Goal: Task Accomplishment & Management: Manage account settings

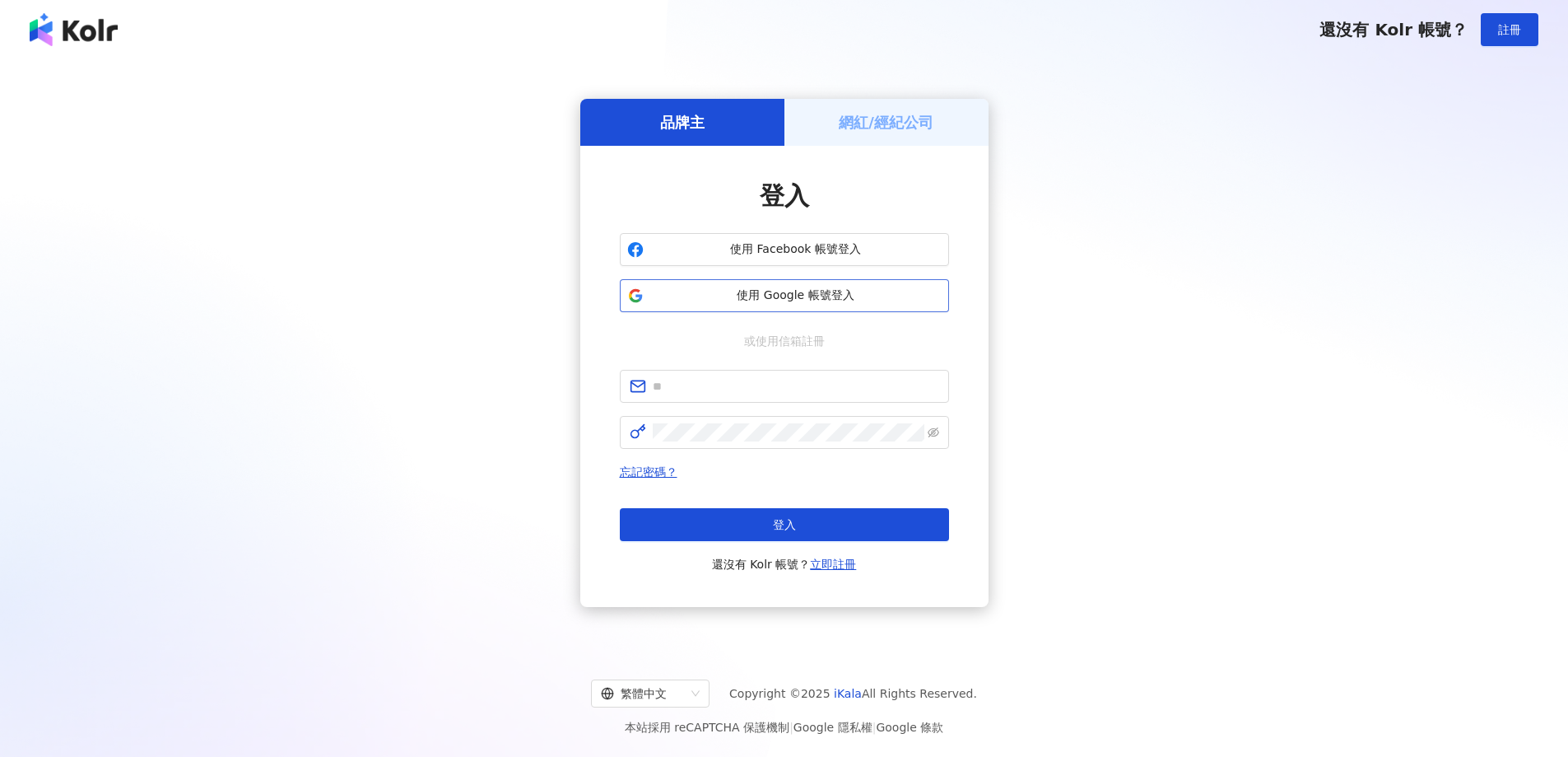
click at [829, 299] on span "使用 Google 帳號登入" at bounding box center [795, 296] width 291 height 16
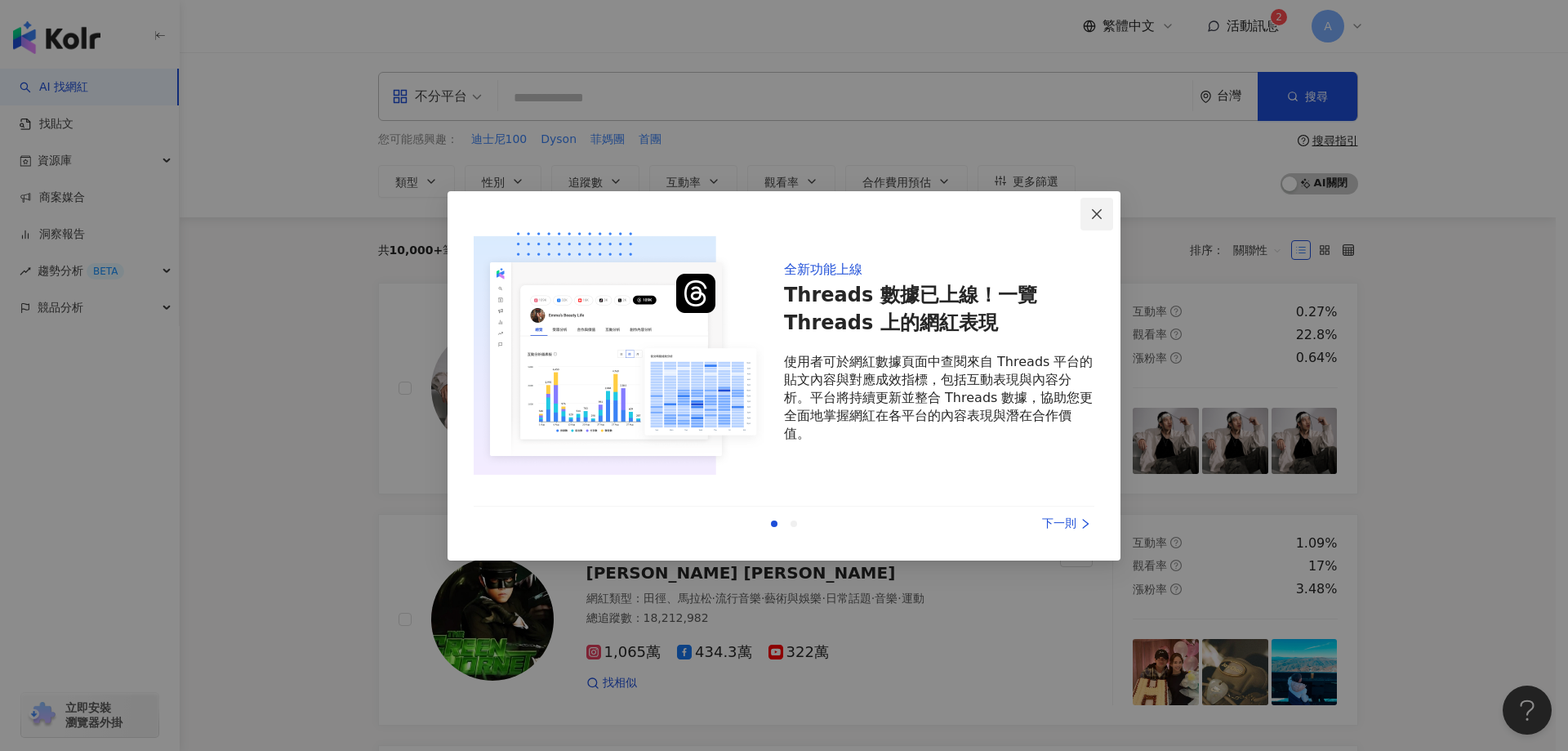
click at [1102, 212] on icon "close" at bounding box center [1096, 213] width 13 height 13
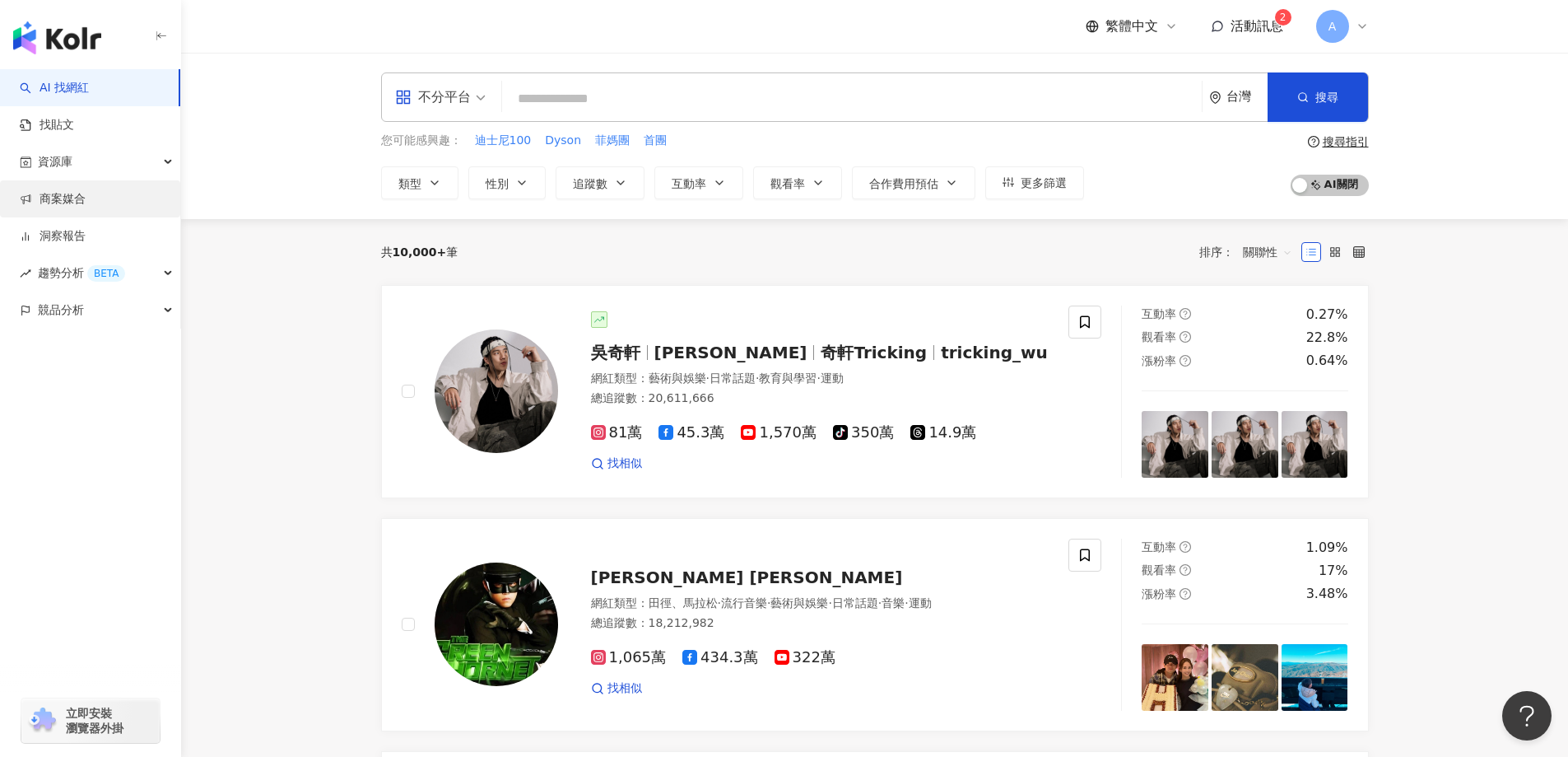
click at [86, 191] on link "商案媒合" at bounding box center [53, 199] width 66 height 16
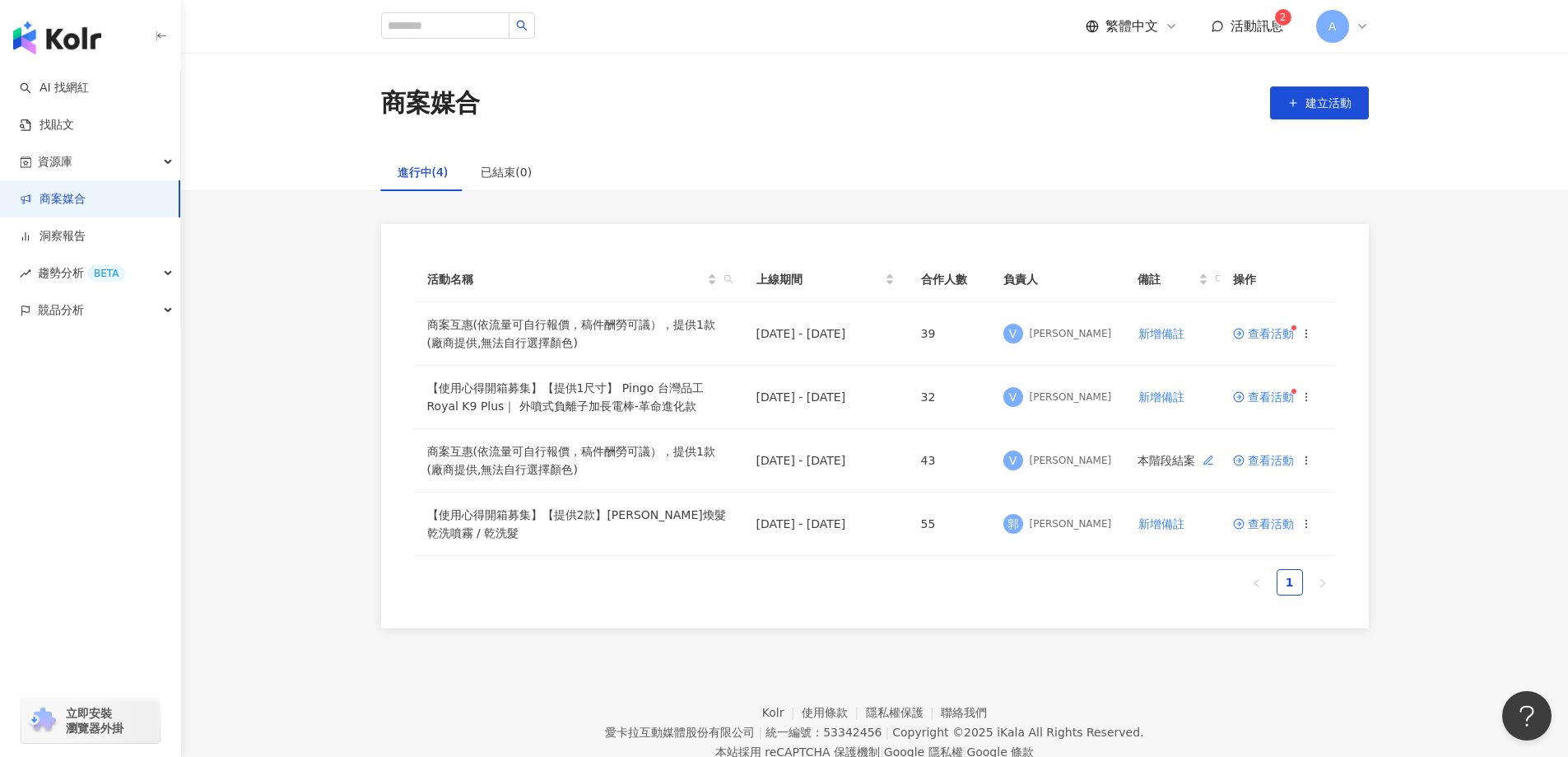
click at [998, 141] on div "商案媒合 建立活動" at bounding box center [874, 103] width 1387 height 100
click at [1267, 528] on span "查看活動" at bounding box center [1264, 523] width 61 height 12
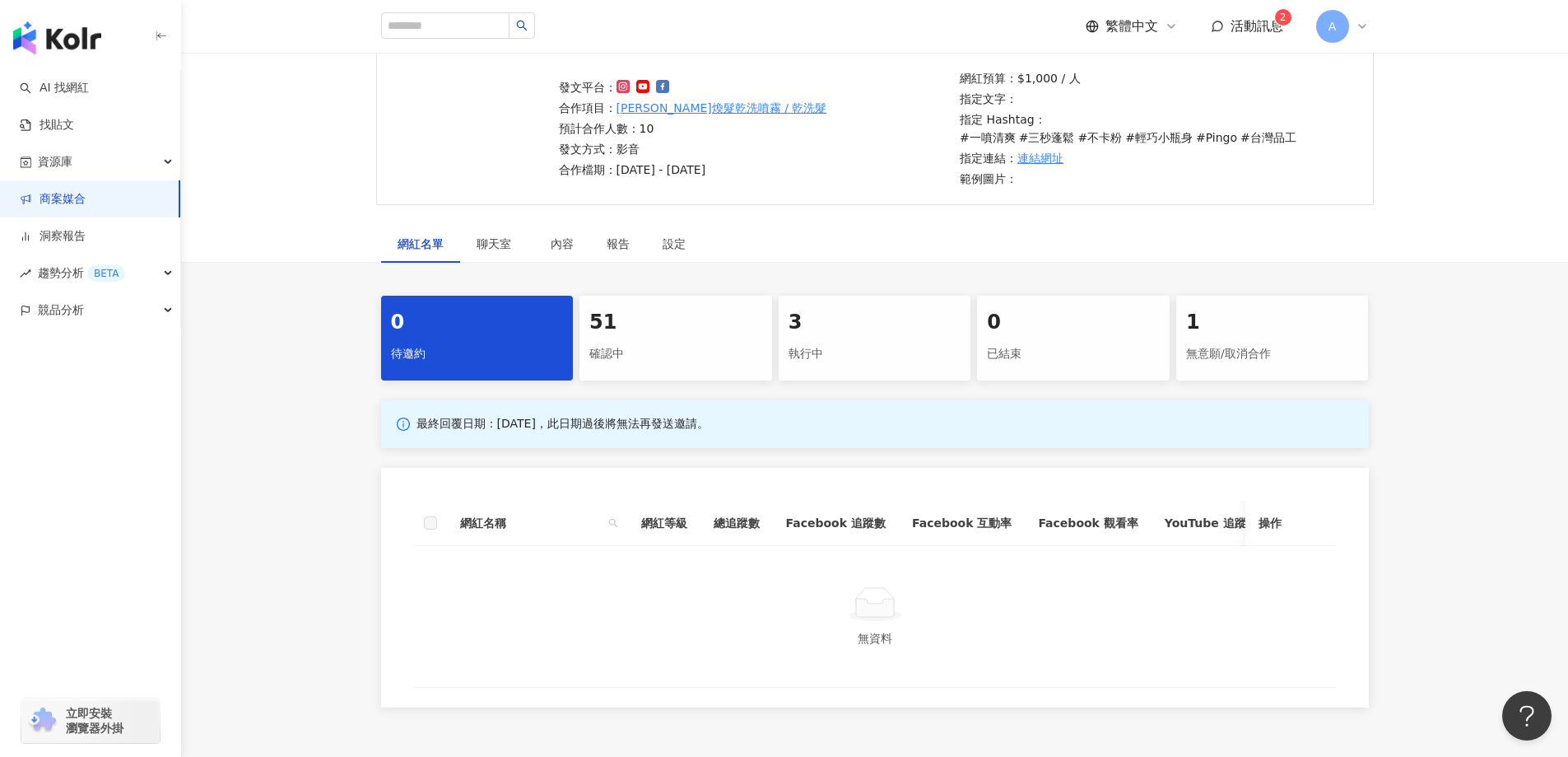
scroll to position [165, 0]
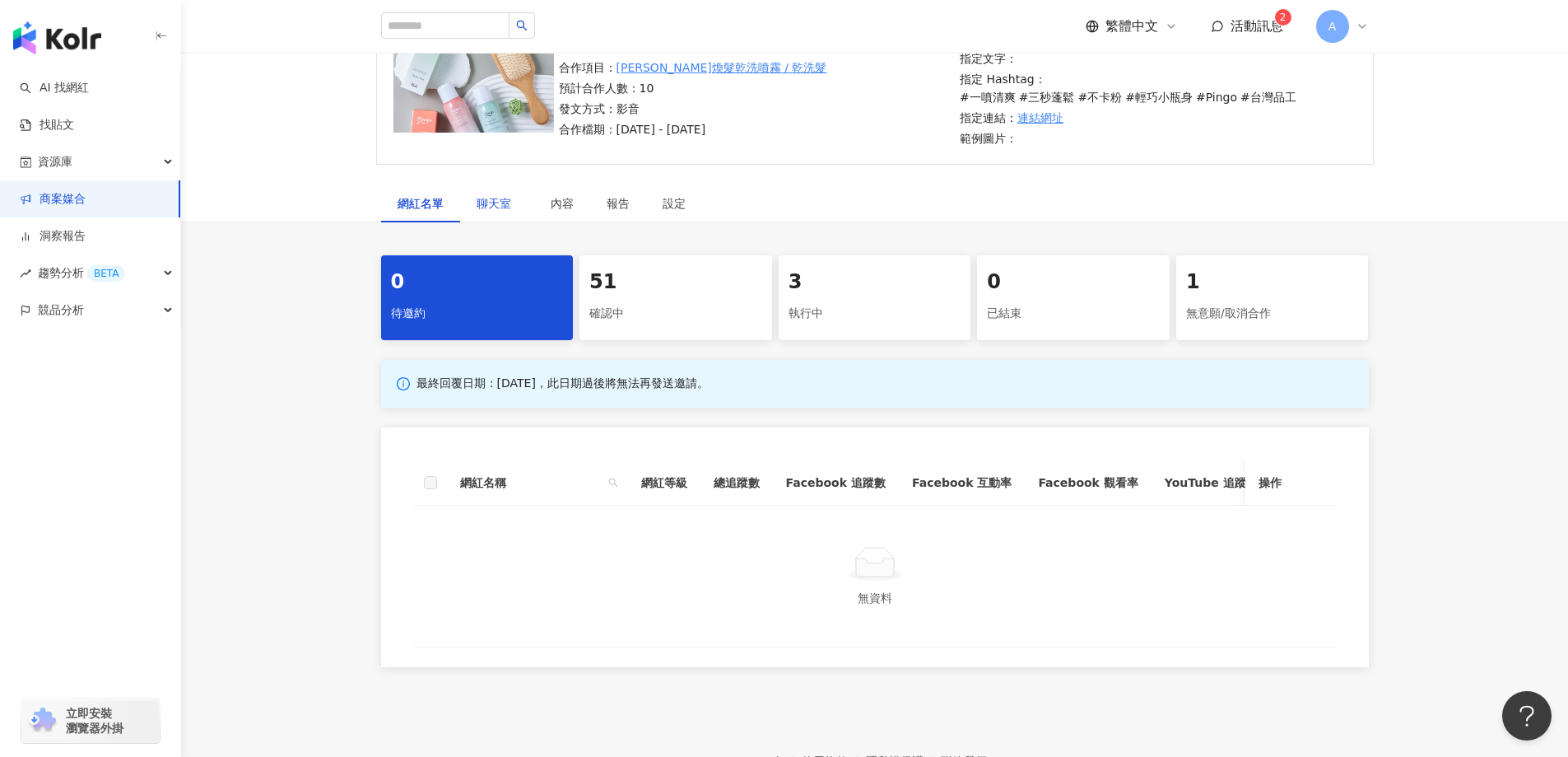
click at [478, 205] on span "聊天室" at bounding box center [497, 203] width 41 height 12
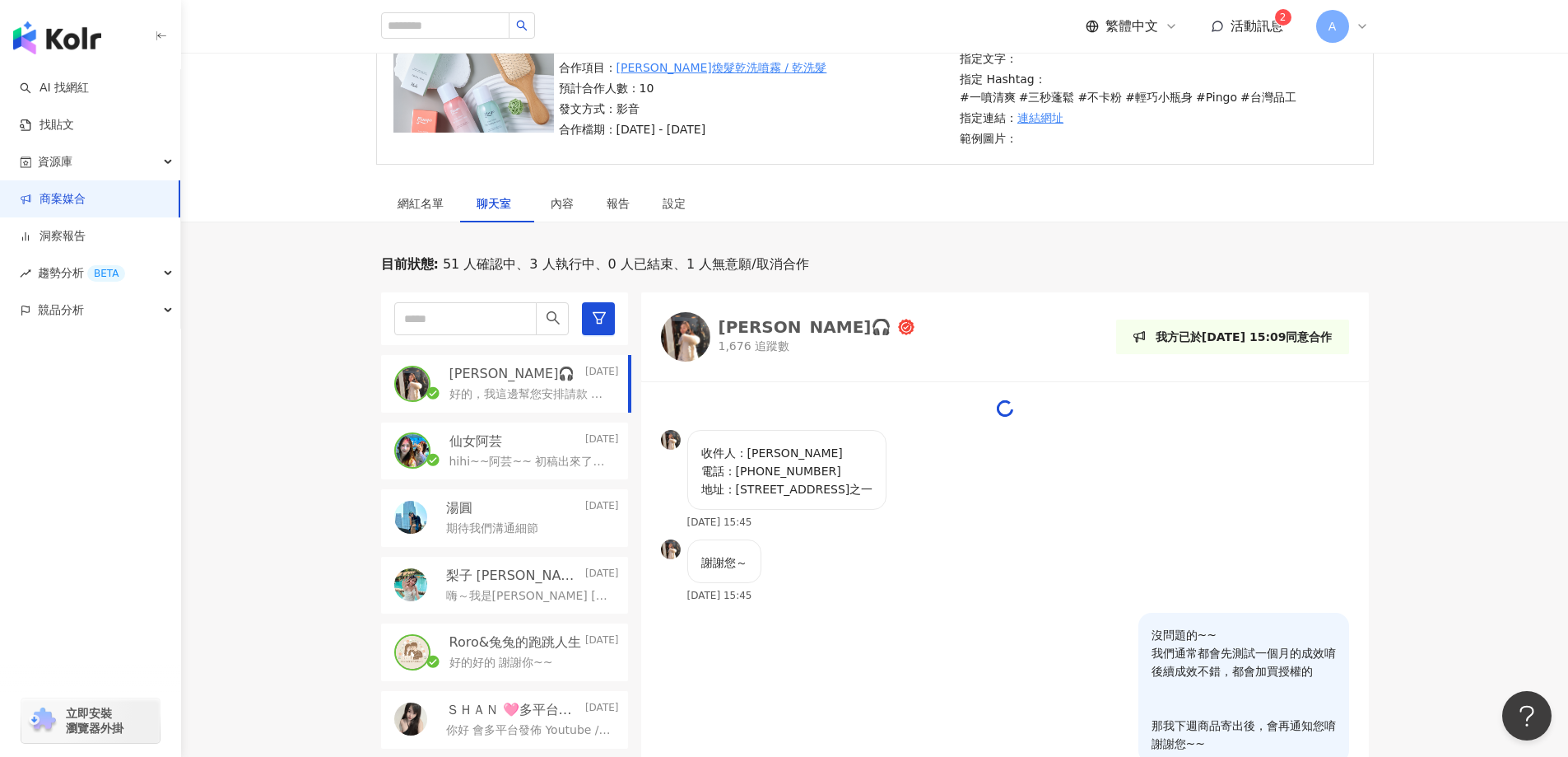
click at [546, 390] on p "好的，我這邊幫您安排請款 到時候匯款再通知您唷" at bounding box center [531, 394] width 163 height 16
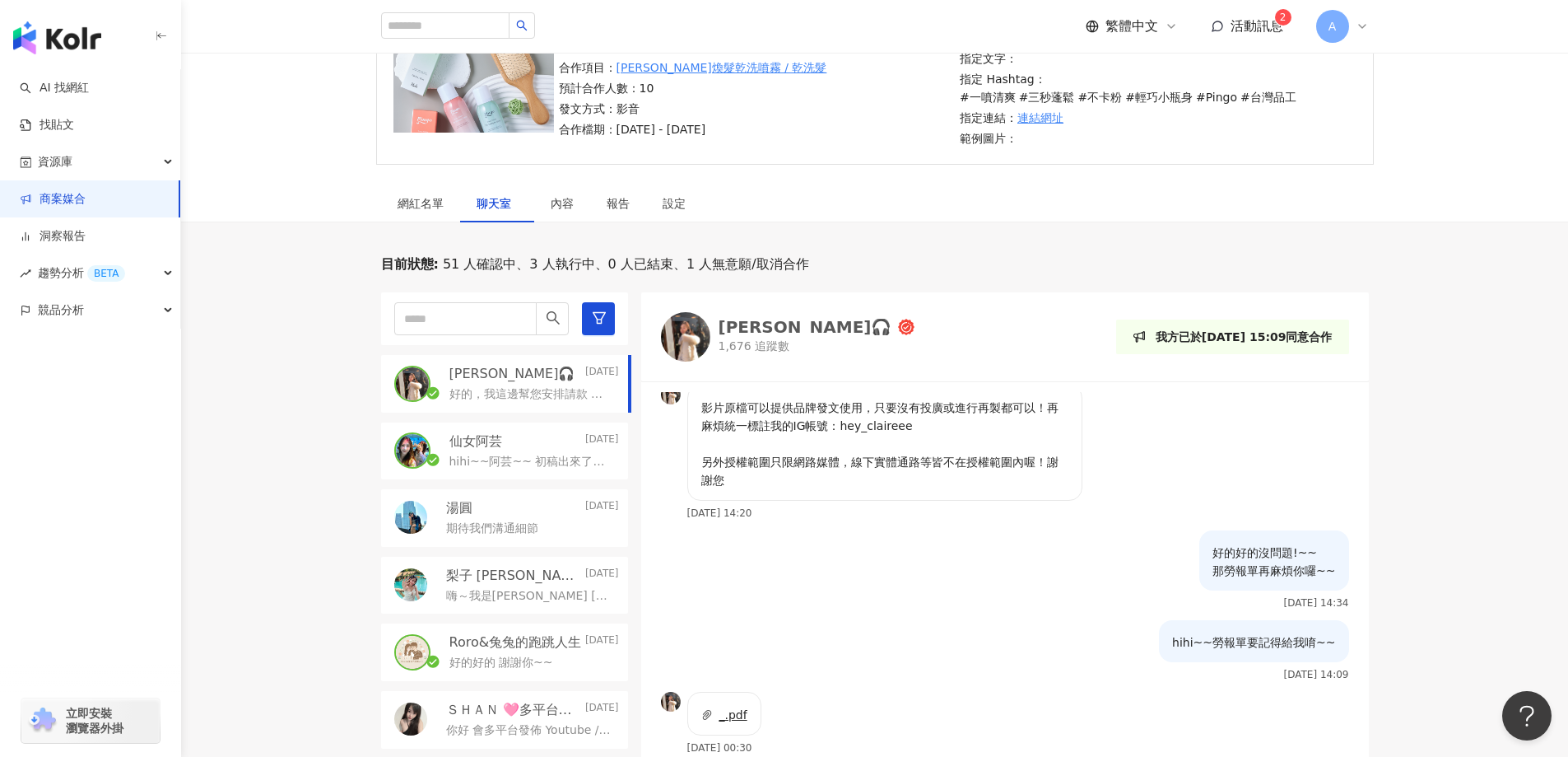
scroll to position [2436, 0]
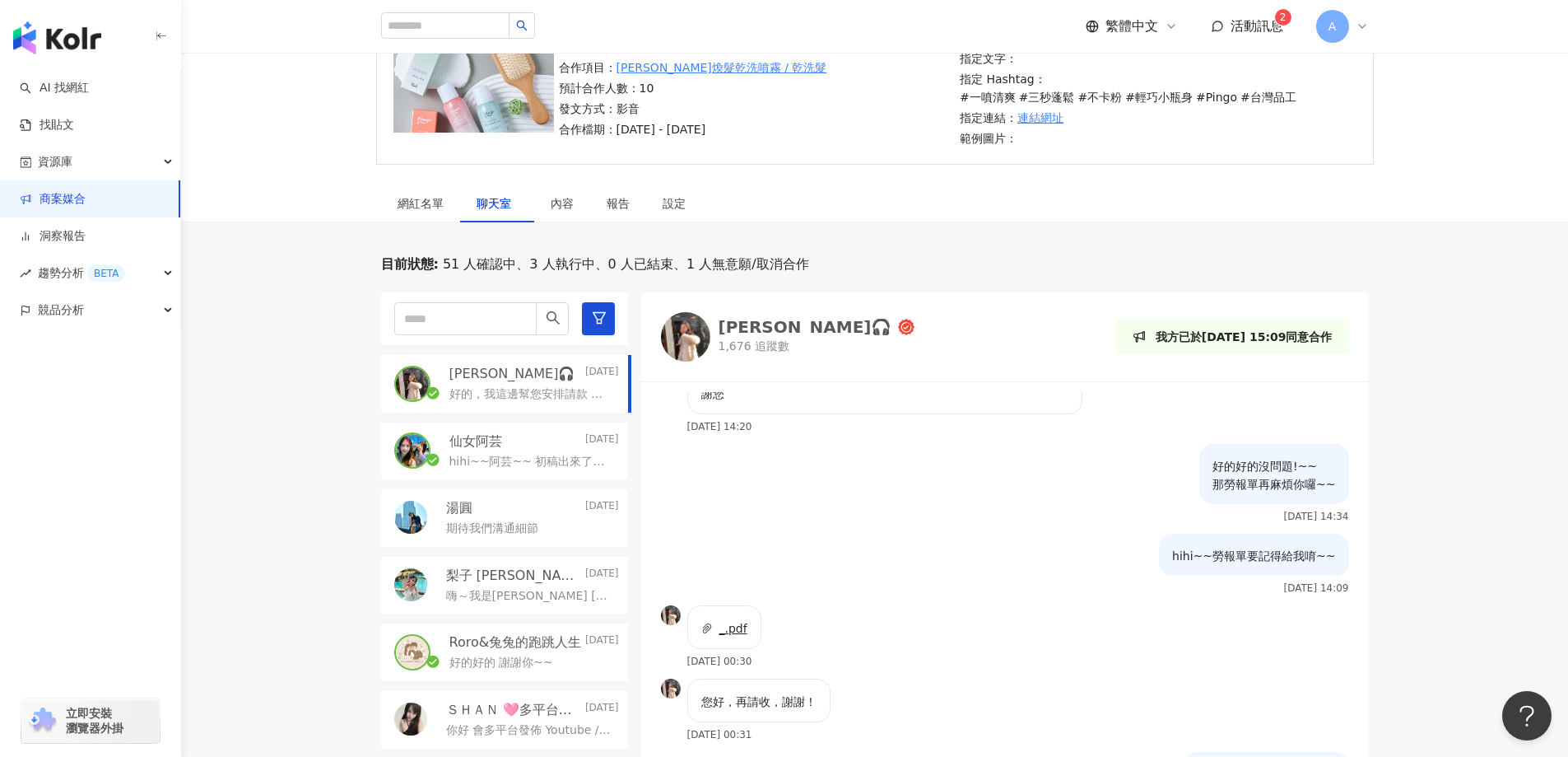
click at [932, 603] on div "hihi~~勞報單要記得給我唷~~ [DATE] 14:09" at bounding box center [1005, 570] width 728 height 72
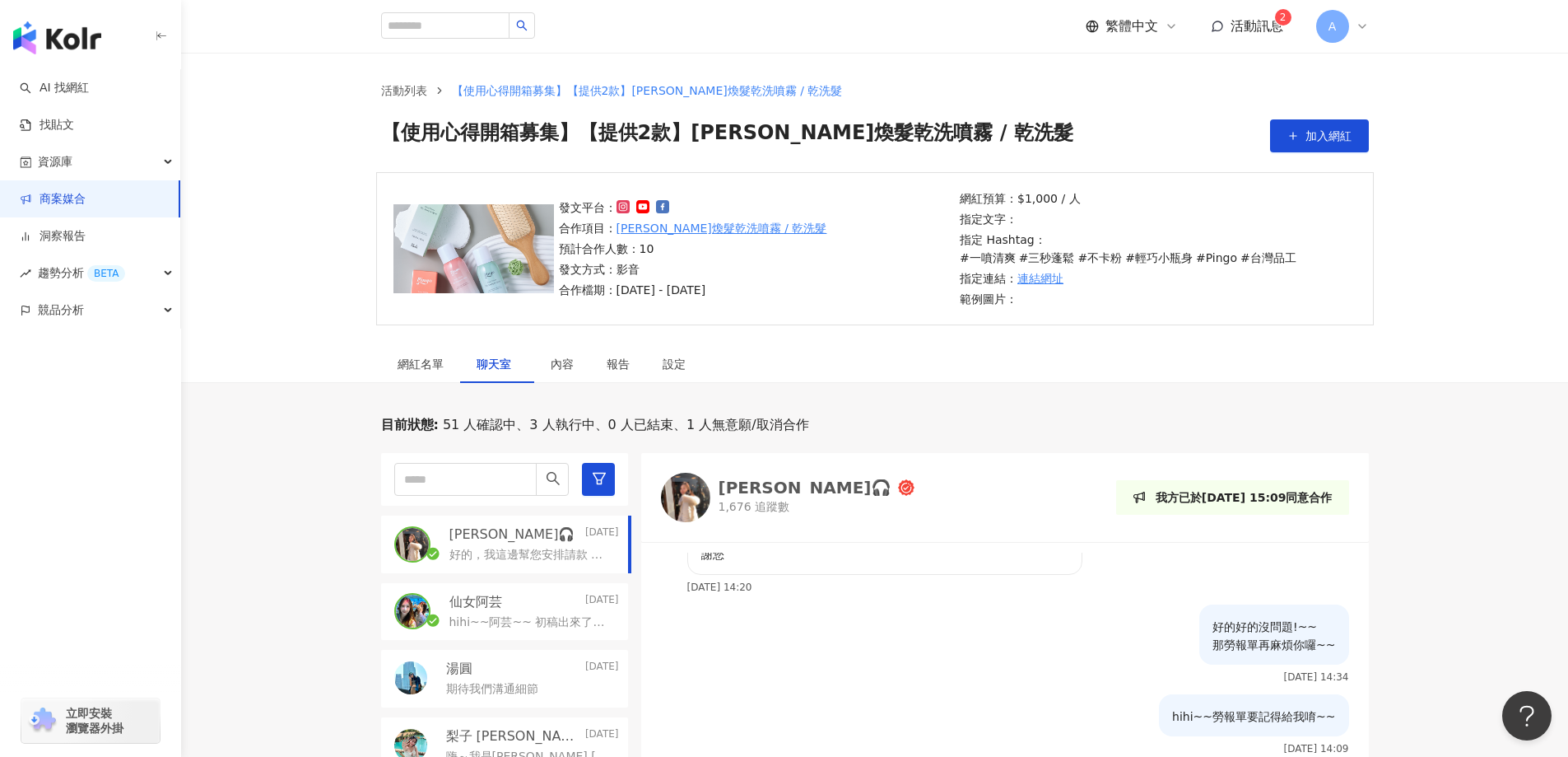
scroll to position [0, 0]
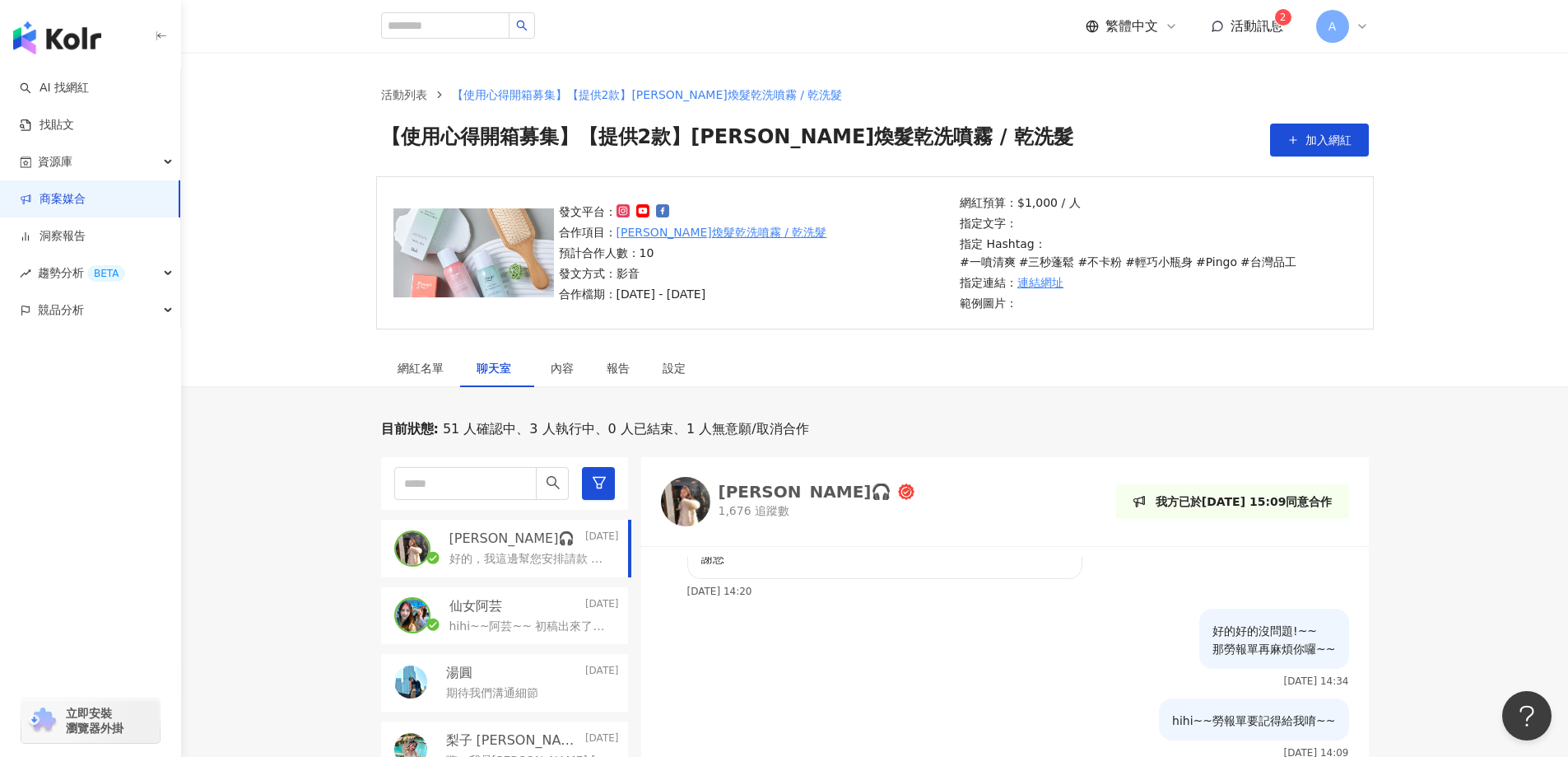
click at [71, 199] on link "商案媒合" at bounding box center [53, 199] width 66 height 16
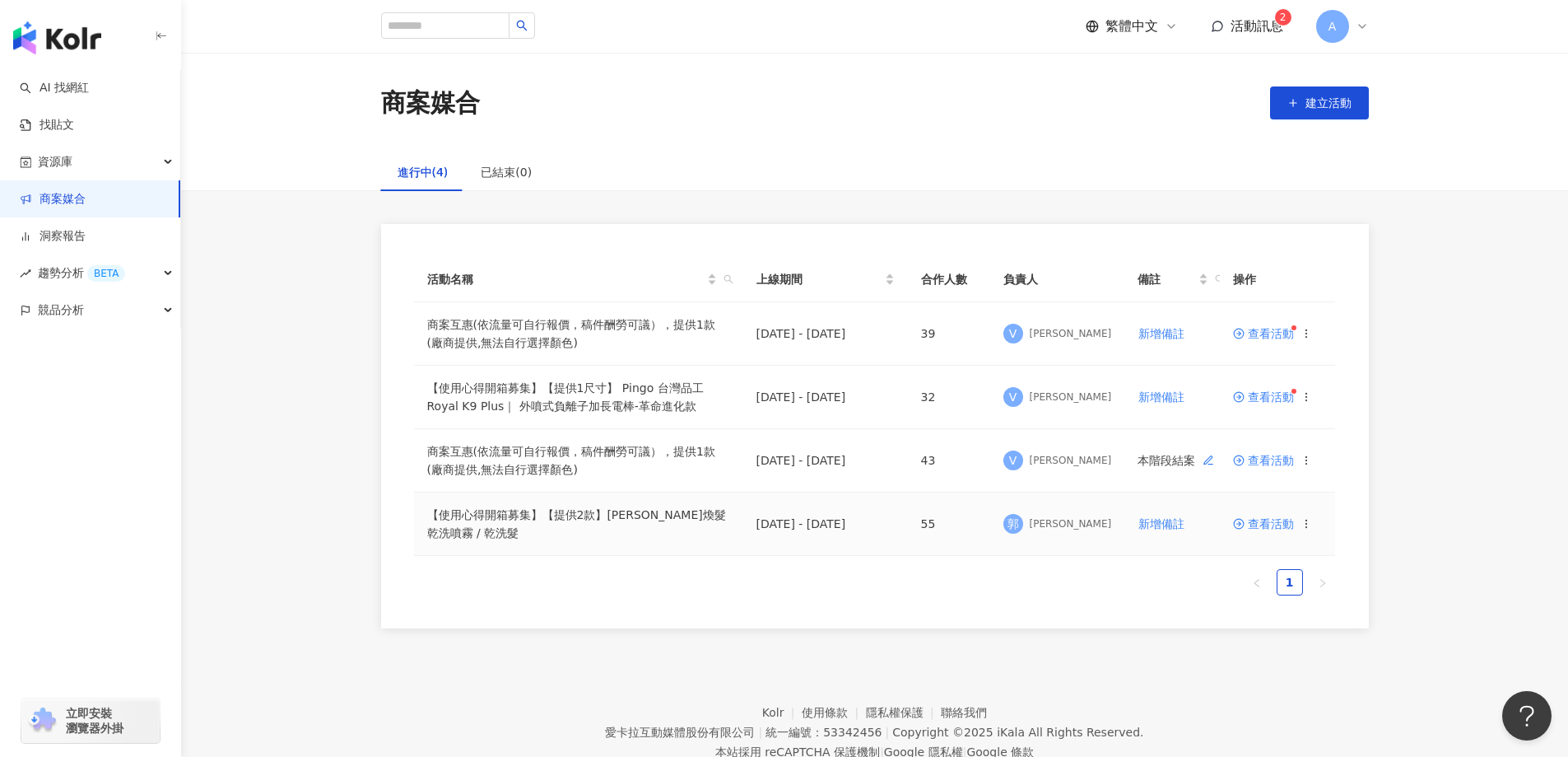
click at [1306, 522] on icon at bounding box center [1307, 523] width 12 height 12
click at [1393, 461] on div "活動名稱 上線期間 合作人數 負責人 備註 操作 商案互惠(依流量可自行報價，稿件酬勞可議），提供1款 (廠商提供,無法自行選擇顏色) [DATE] - [D…" at bounding box center [875, 426] width 1053 height 404
click at [1254, 529] on span "查看活動" at bounding box center [1264, 523] width 61 height 12
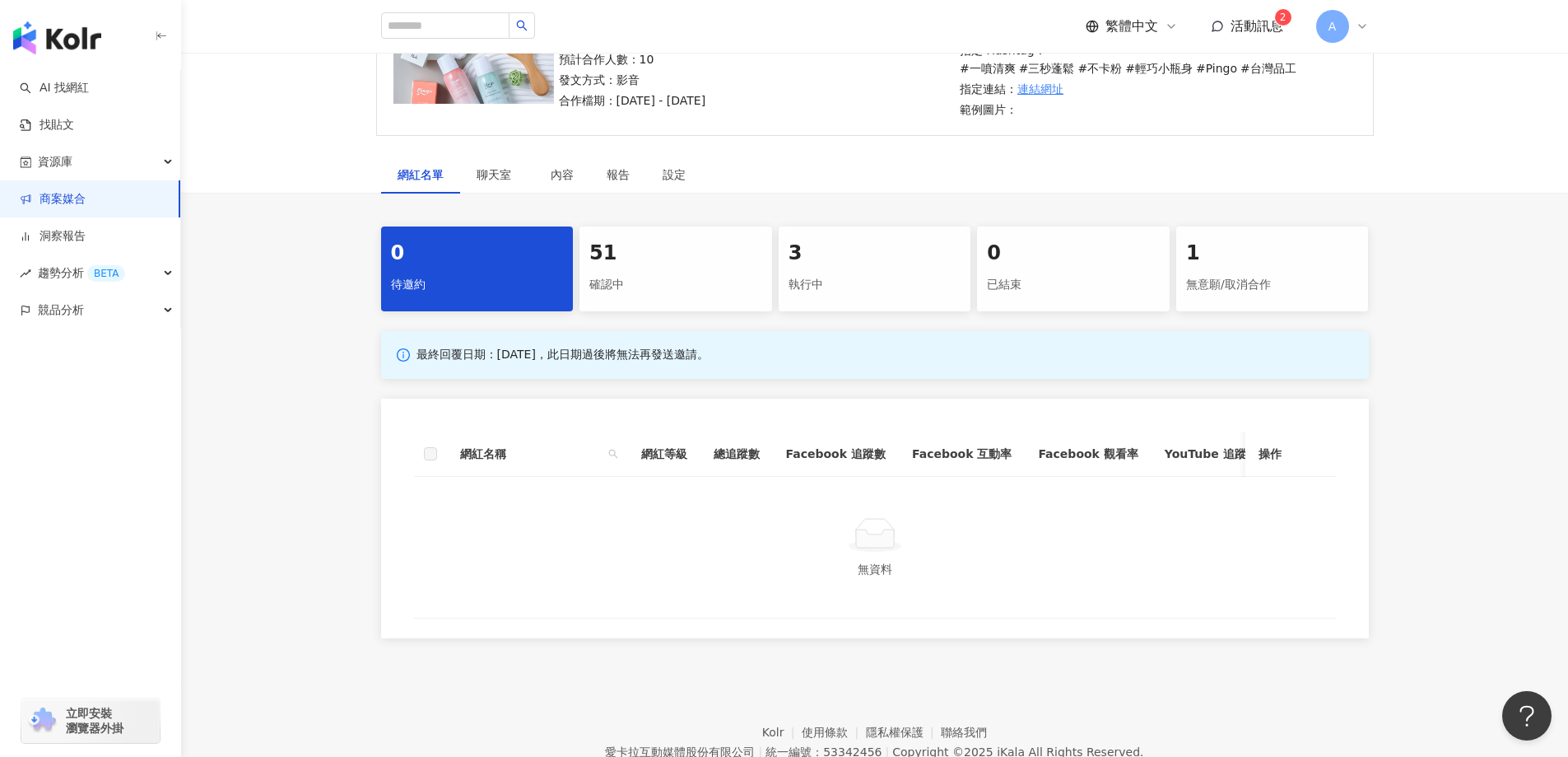
scroll to position [116, 0]
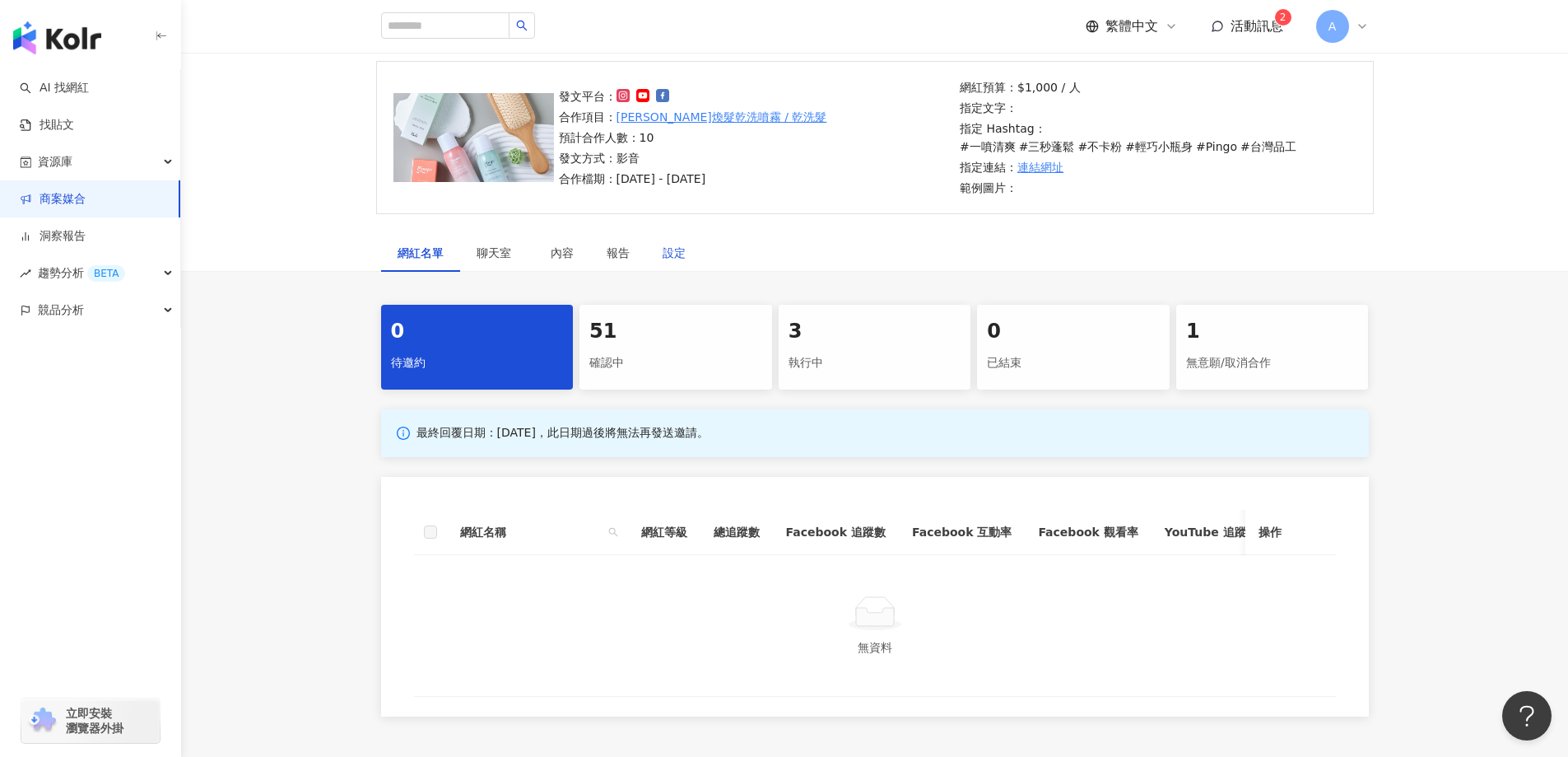
click at [666, 255] on div "設定" at bounding box center [674, 253] width 23 height 18
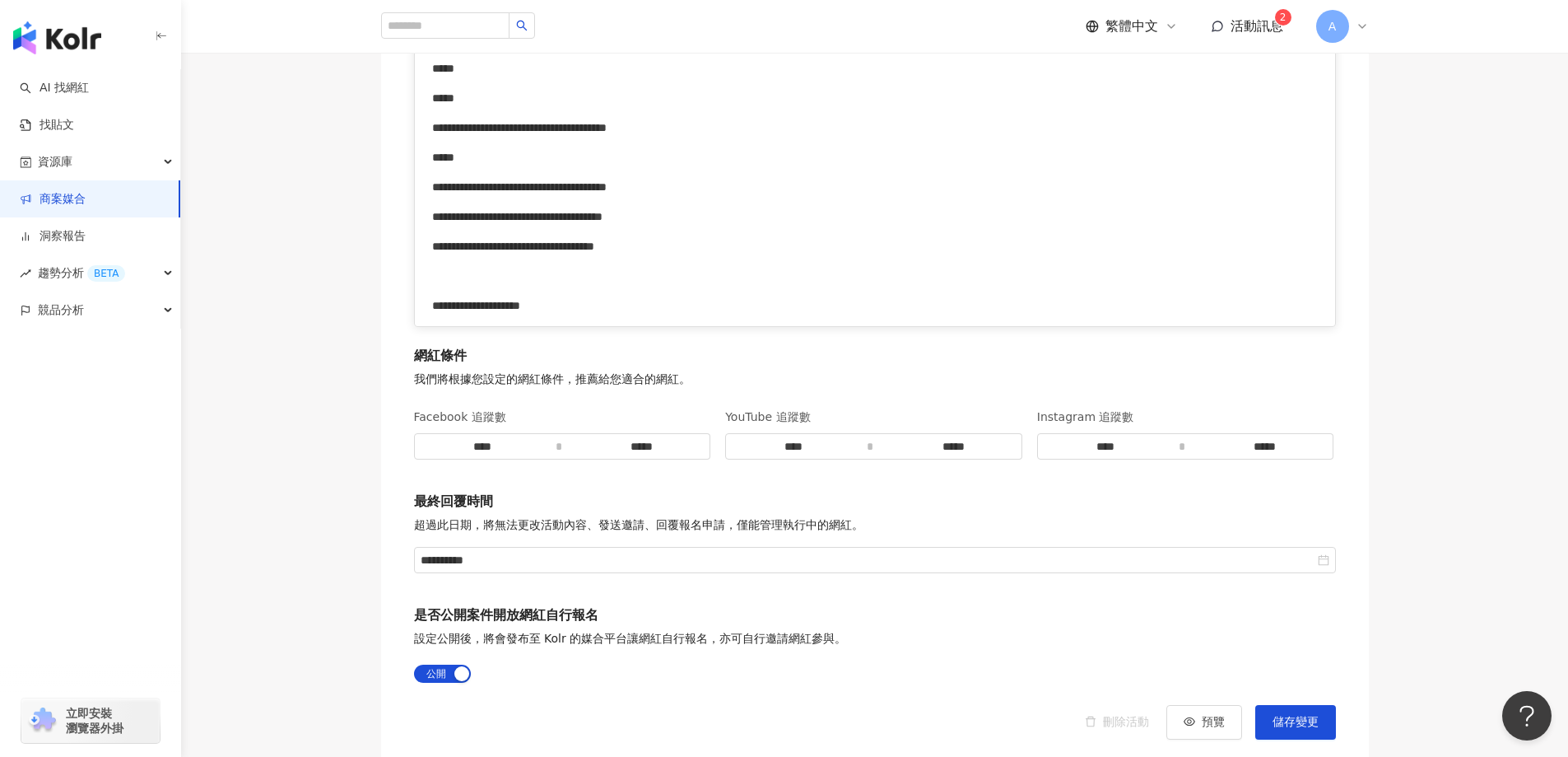
scroll to position [3041, 0]
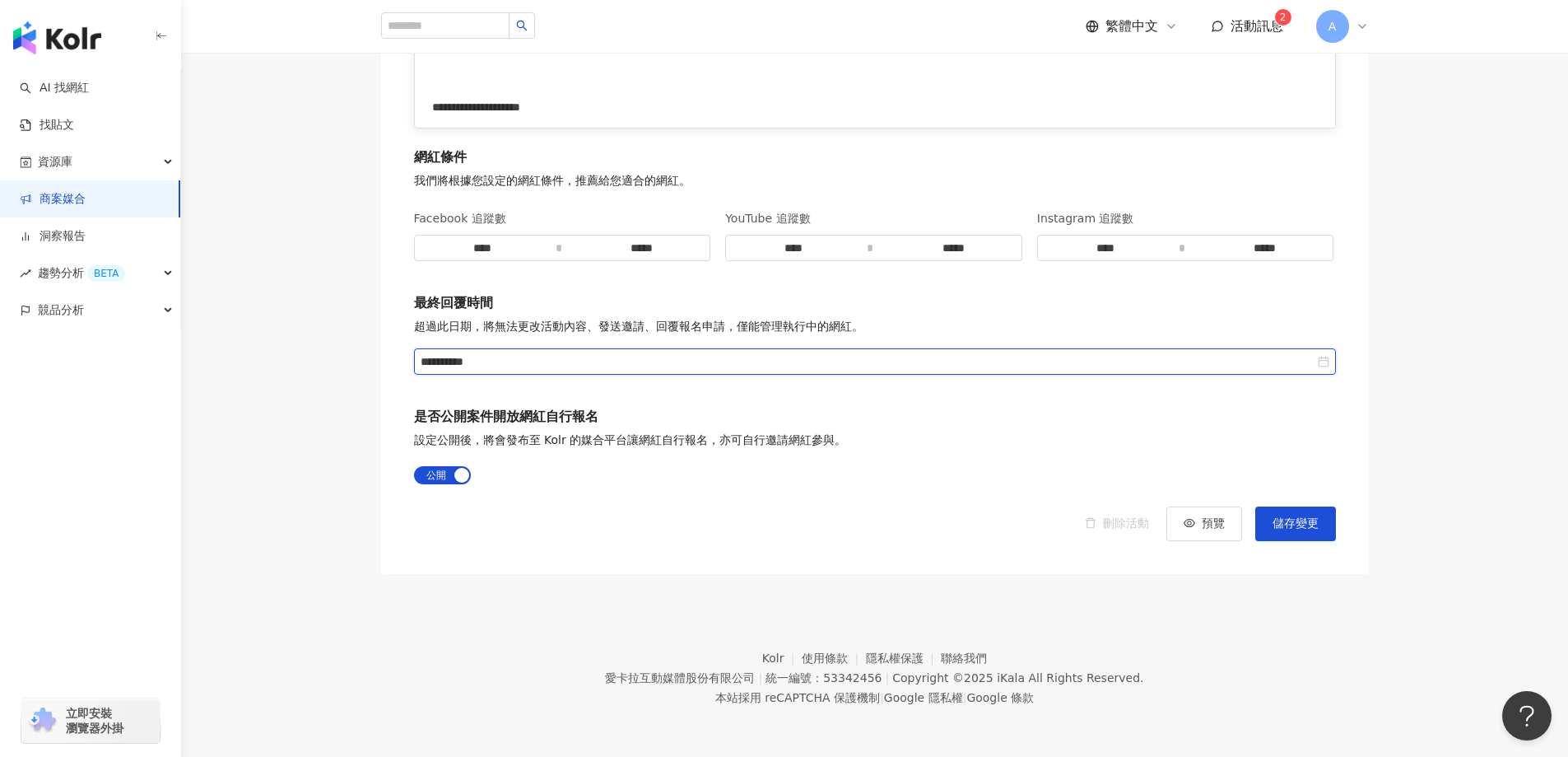
click at [1168, 364] on input "**********" at bounding box center [868, 361] width 894 height 18
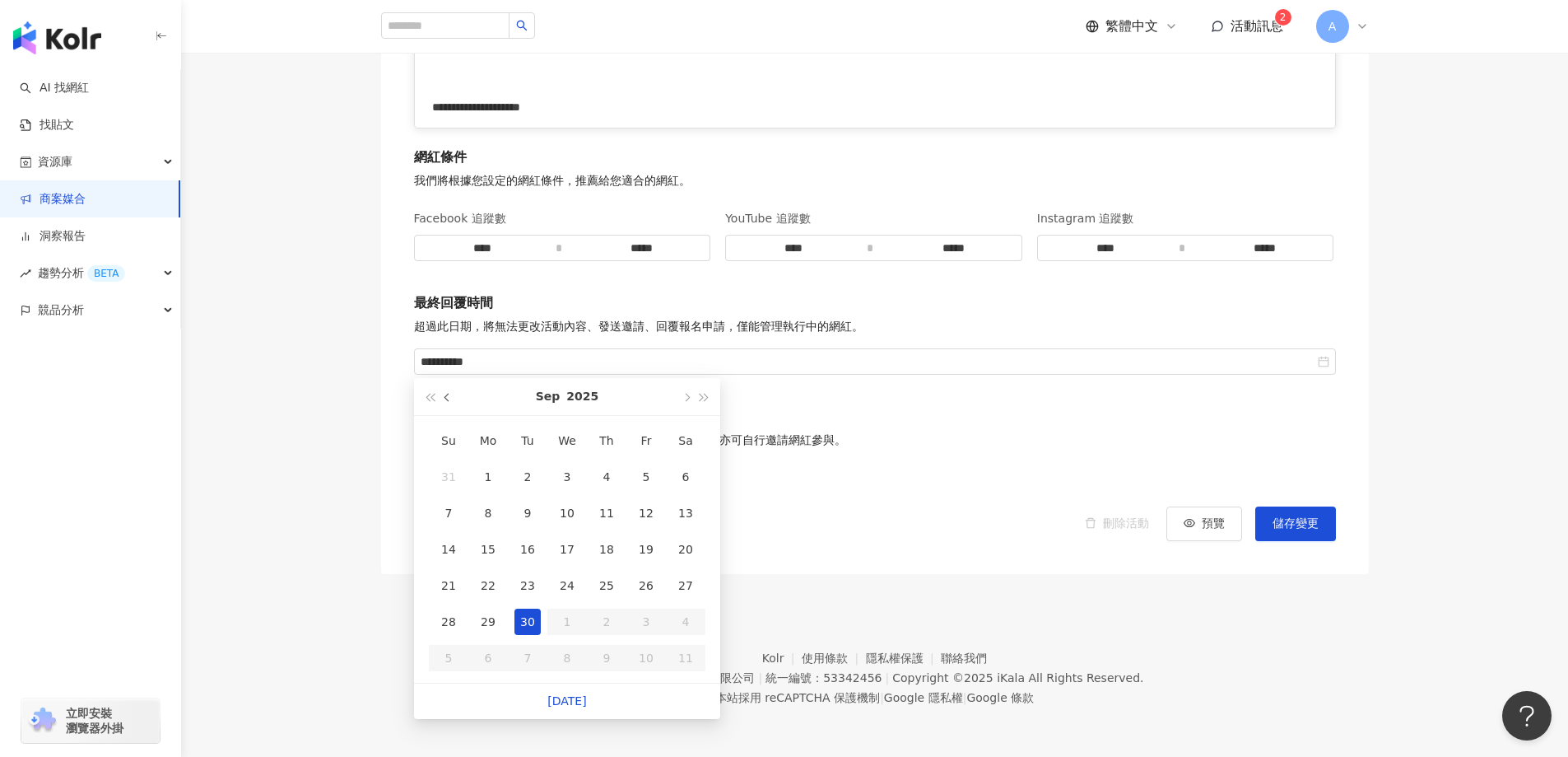
click at [451, 400] on button "button" at bounding box center [448, 396] width 18 height 37
click at [498, 583] on table "Su Mo Tu We Th Fr Sa 27 28 29 30 31 1 2 3 4 5 6 7 8 9 10 11 12 13 14 15 16 17 1…" at bounding box center [567, 549] width 277 height 254
click at [523, 586] on div "19" at bounding box center [527, 585] width 26 height 26
type input "**********"
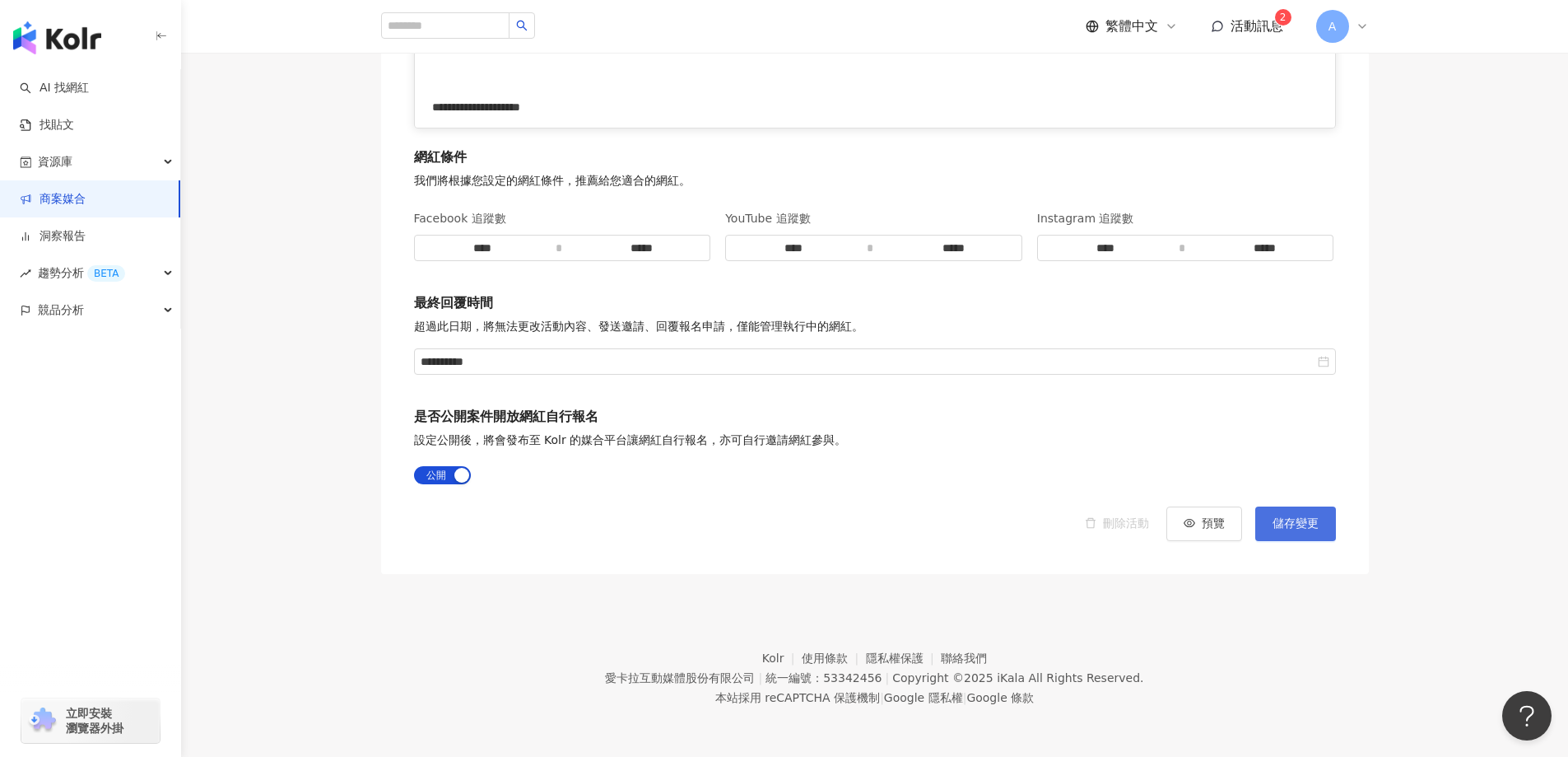
click at [1290, 522] on span "儲存變更" at bounding box center [1295, 523] width 46 height 13
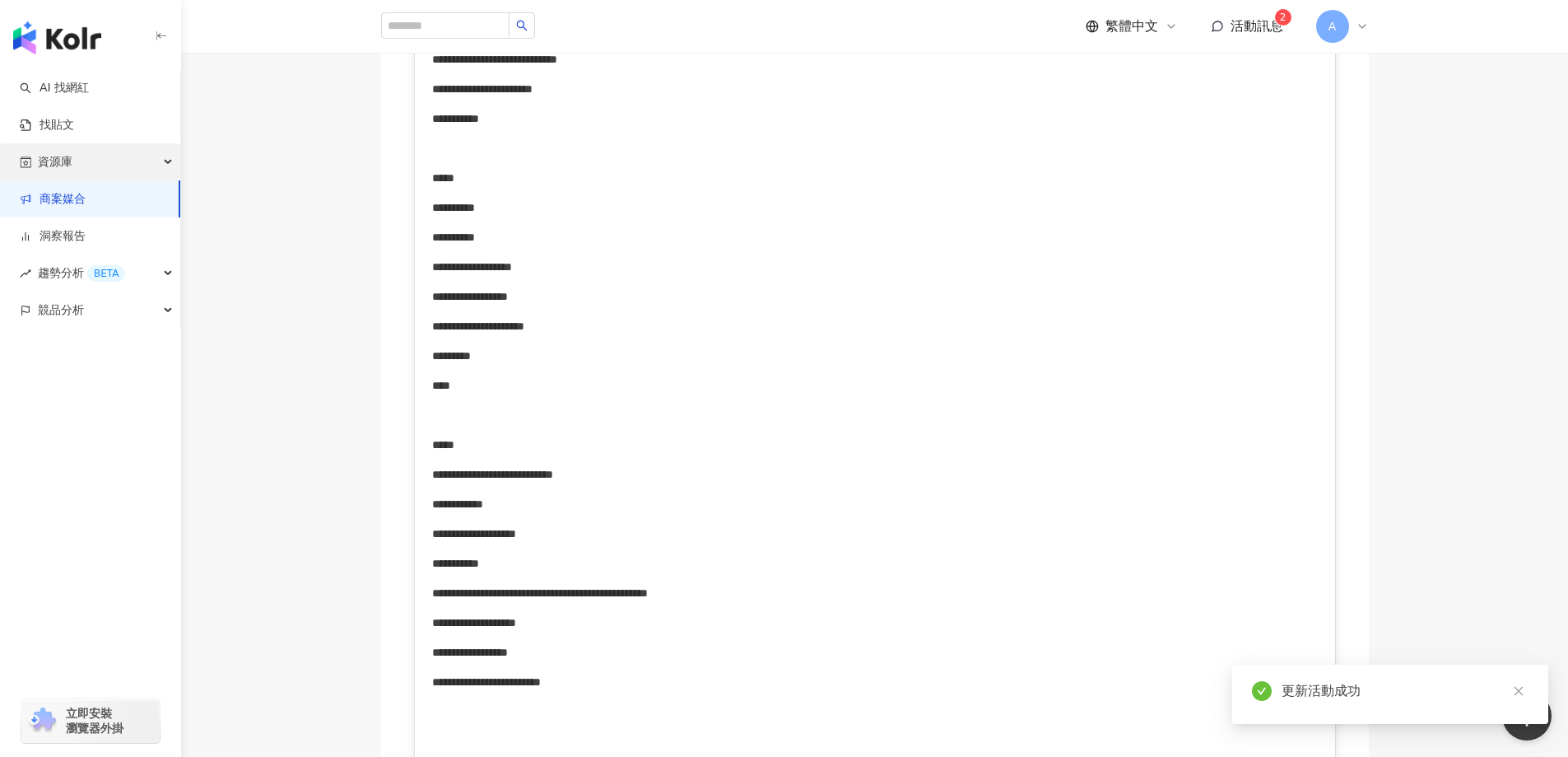
scroll to position [2135, 0]
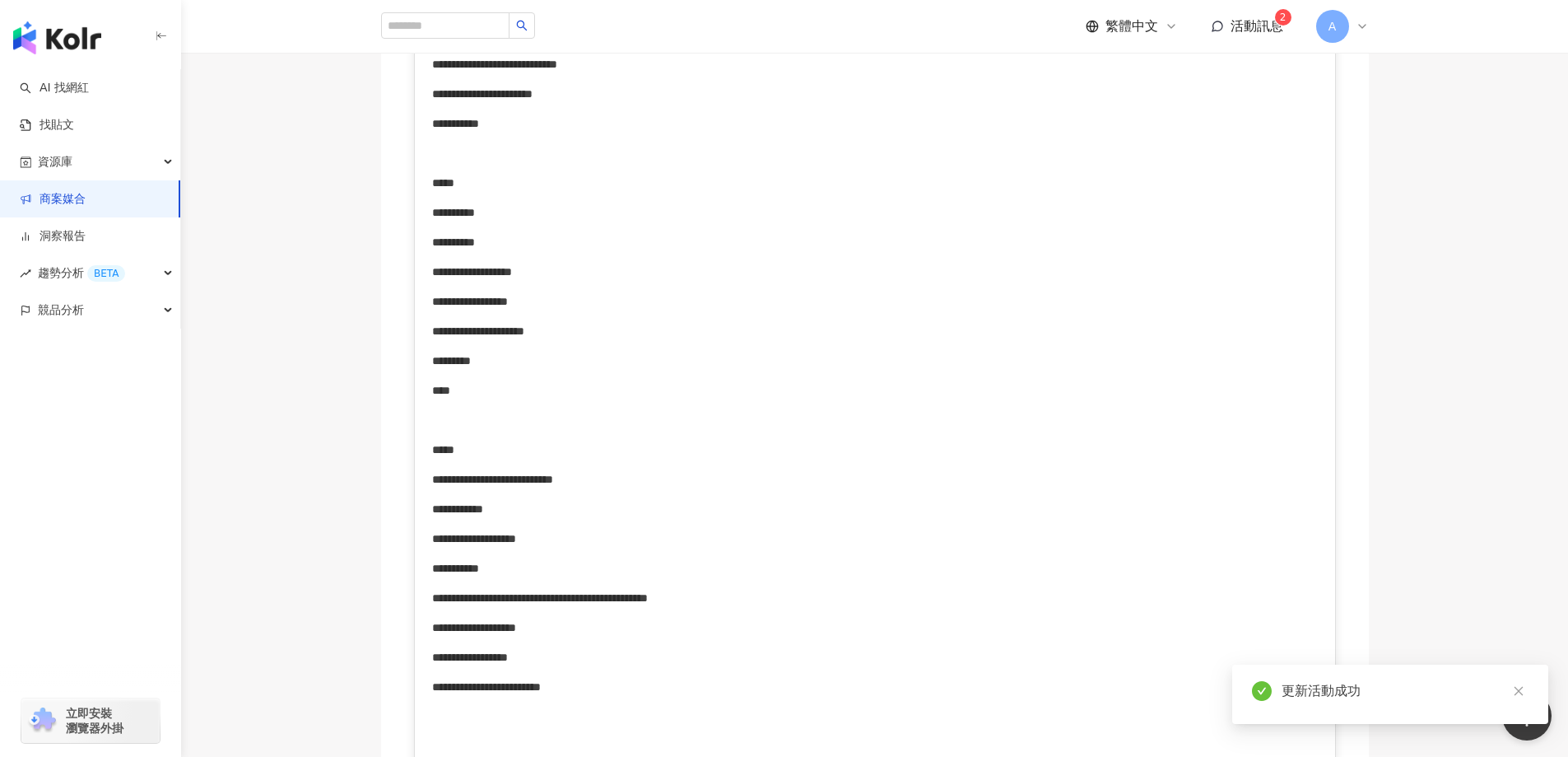
click at [86, 193] on link "商案媒合" at bounding box center [53, 199] width 66 height 16
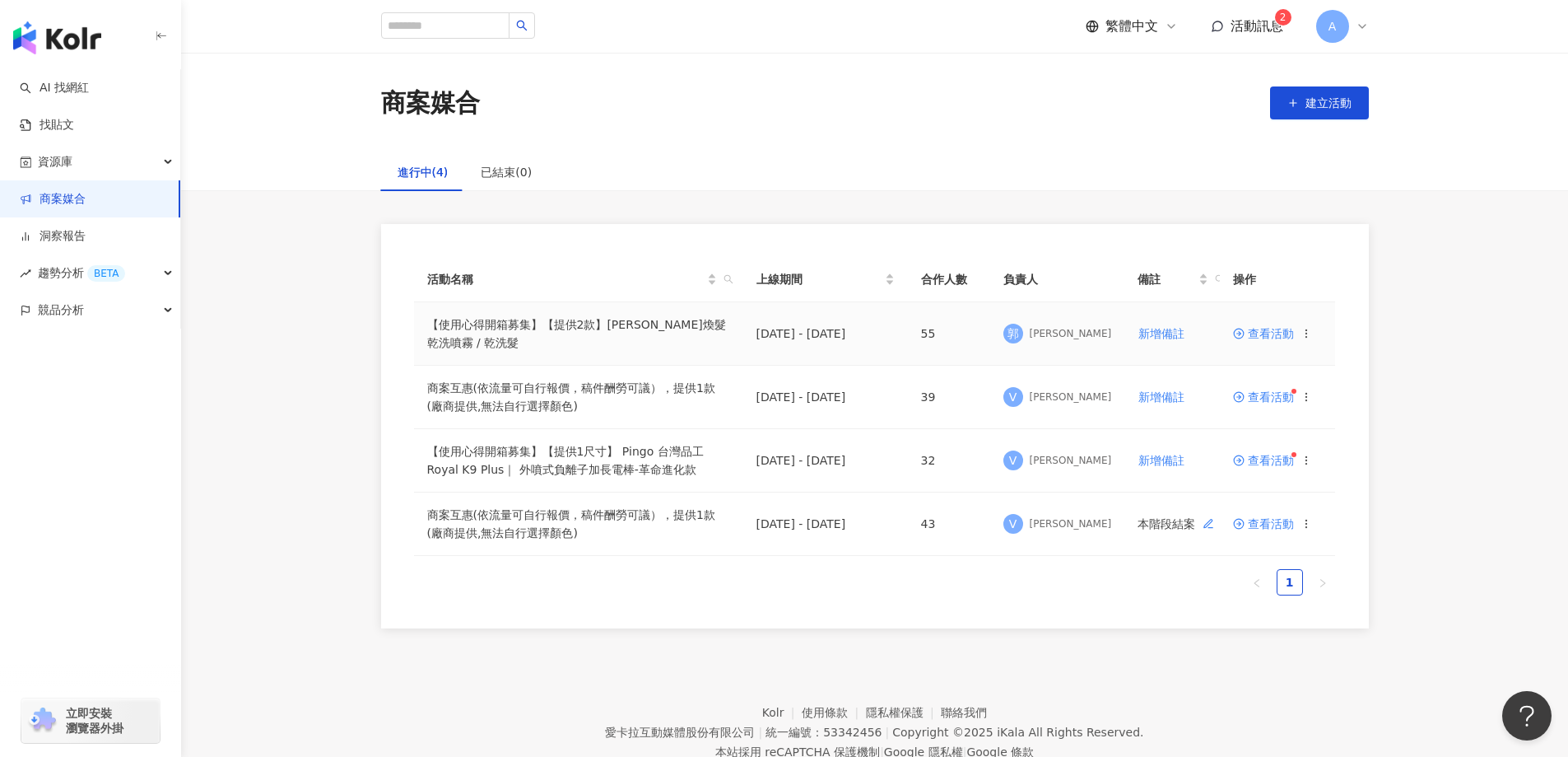
click at [1262, 338] on span "查看活動" at bounding box center [1264, 333] width 61 height 12
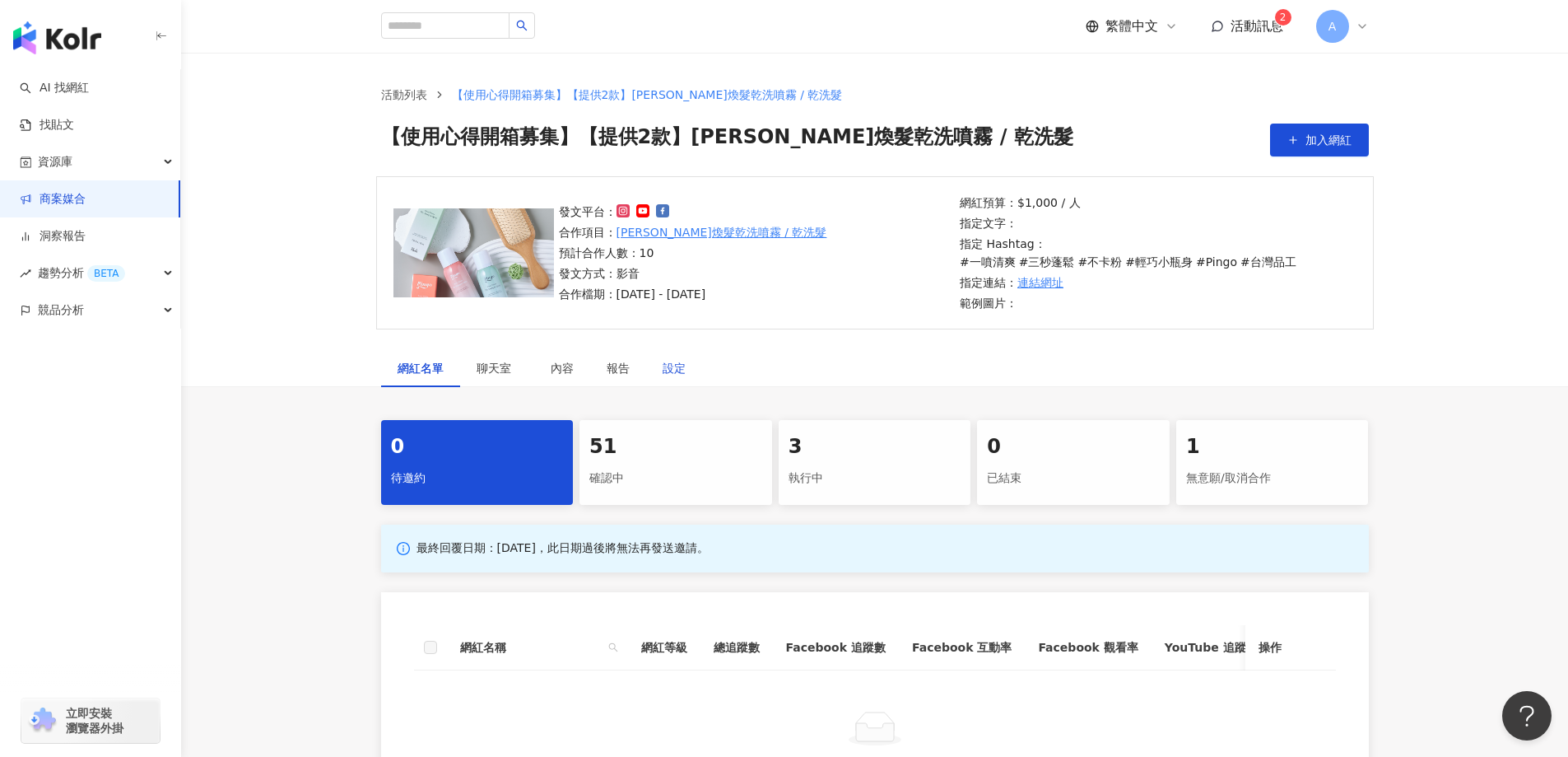
click at [677, 366] on div "設定" at bounding box center [674, 368] width 23 height 18
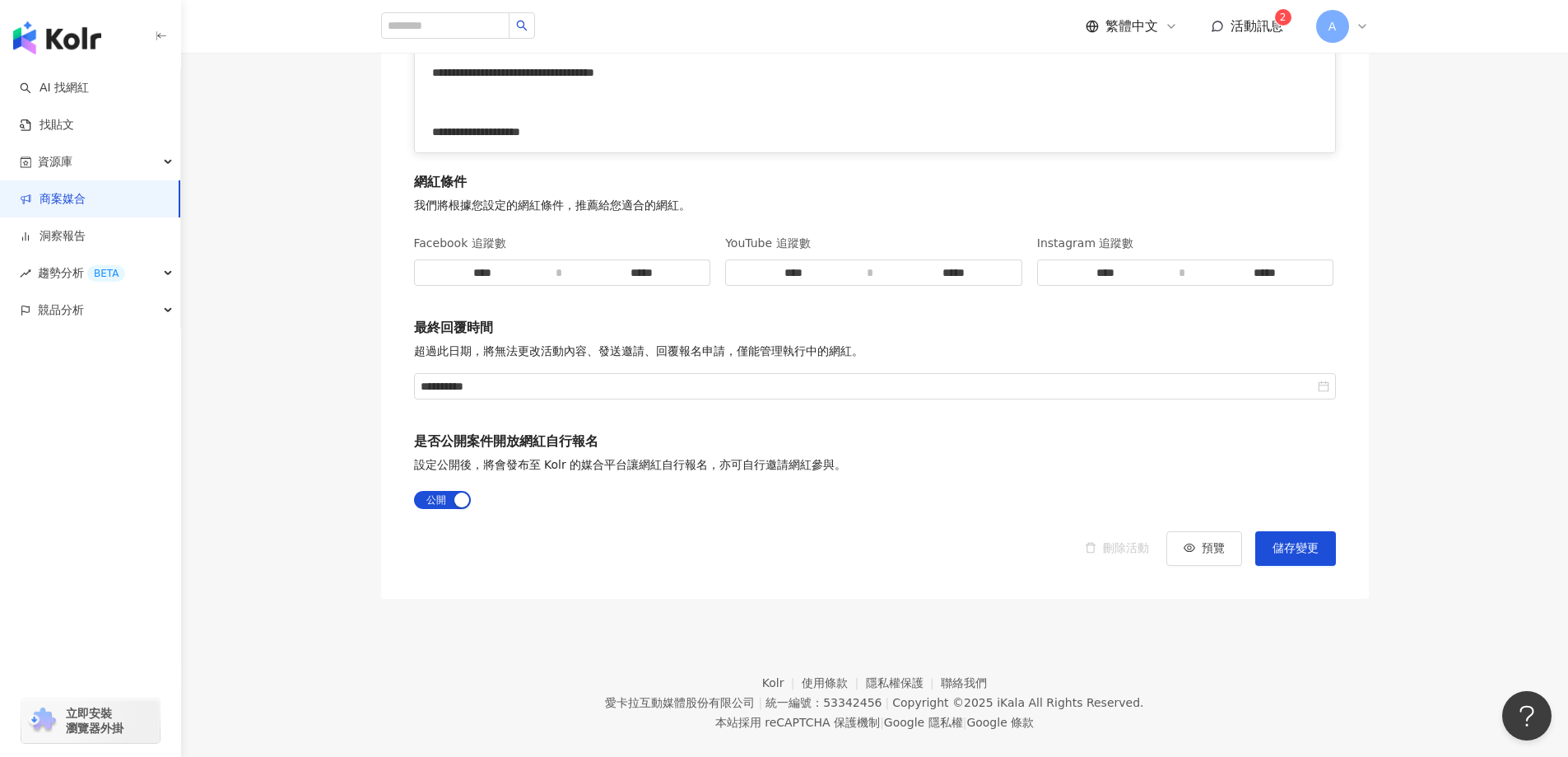
scroll to position [3041, 0]
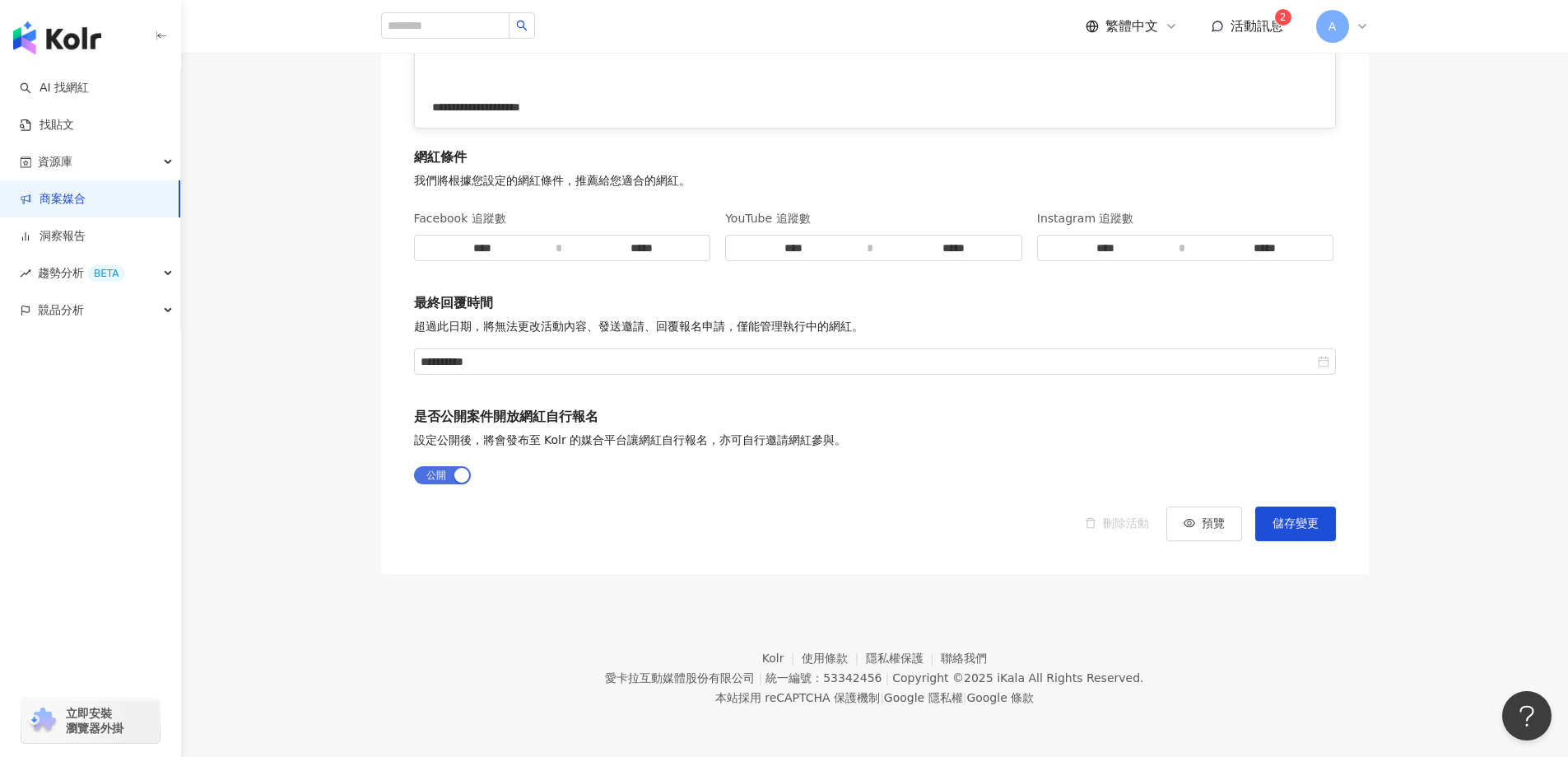
click at [426, 475] on span "公開 不公開" at bounding box center [441, 475] width 56 height 18
click at [1290, 527] on span "儲存變更" at bounding box center [1295, 523] width 46 height 13
click at [1521, 684] on link at bounding box center [1518, 691] width 21 height 21
